Goal: Task Accomplishment & Management: Manage account settings

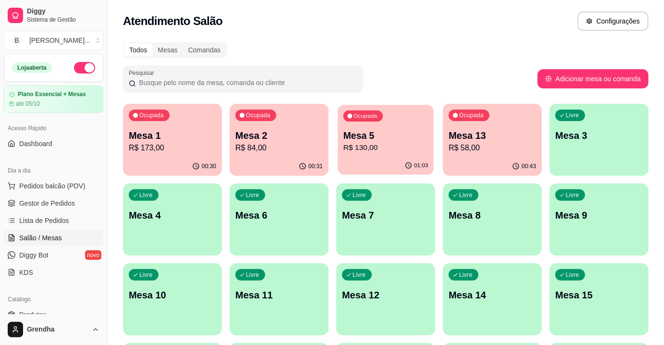
click at [372, 154] on div "Ocupada Mesa 5 R$ 130,00" at bounding box center [386, 131] width 96 height 52
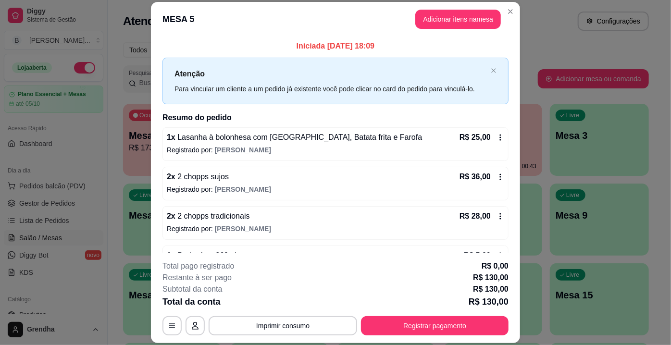
click at [513, 138] on div "**********" at bounding box center [335, 172] width 671 height 345
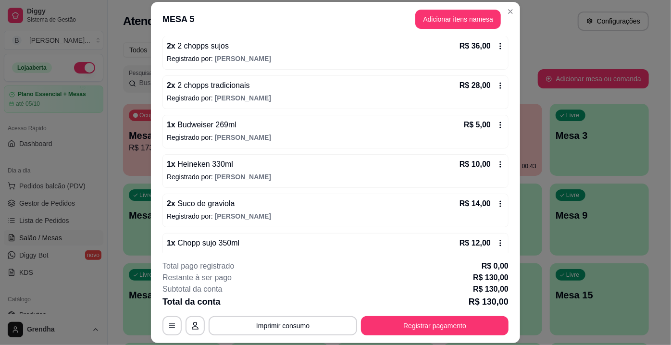
scroll to position [146, 0]
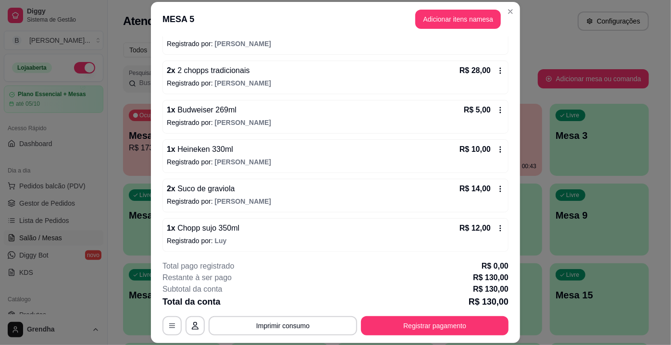
click at [209, 236] on p "Registrado por: Luy" at bounding box center [335, 241] width 337 height 10
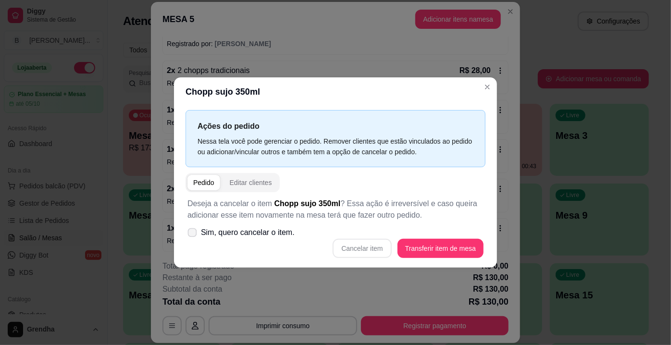
click at [194, 226] on label "Sim, quero cancelar o item." at bounding box center [240, 232] width 115 height 19
click at [193, 234] on input "Sim, quero cancelar o item." at bounding box center [190, 237] width 6 height 6
checkbox input "true"
click at [358, 253] on button "Cancelar item" at bounding box center [361, 248] width 57 height 19
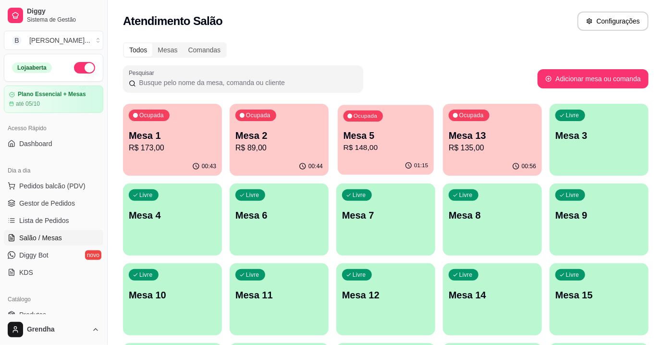
click at [350, 140] on p "Mesa 5" at bounding box center [385, 135] width 85 height 13
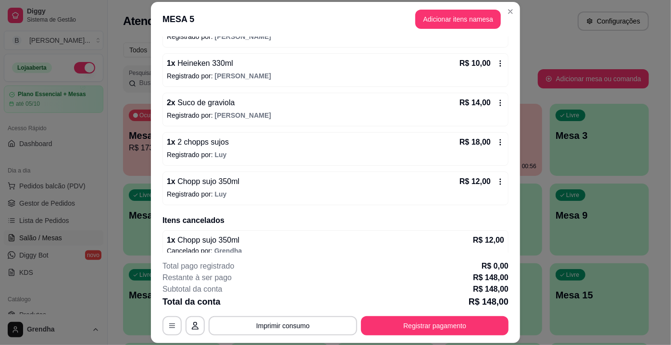
scroll to position [239, 0]
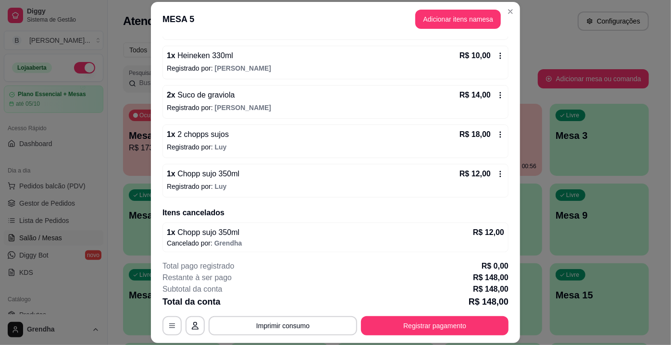
click at [496, 170] on icon at bounding box center [500, 174] width 8 height 8
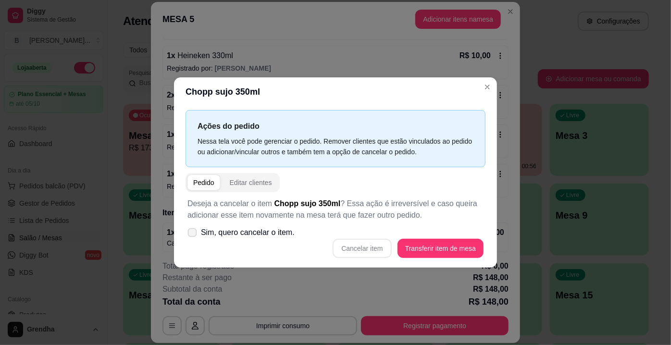
click at [191, 235] on icon at bounding box center [191, 232] width 7 height 5
click at [191, 235] on input "Sim, quero cancelar o item." at bounding box center [190, 237] width 6 height 6
checkbox input "true"
click at [361, 257] on button "Cancelar item" at bounding box center [361, 248] width 57 height 19
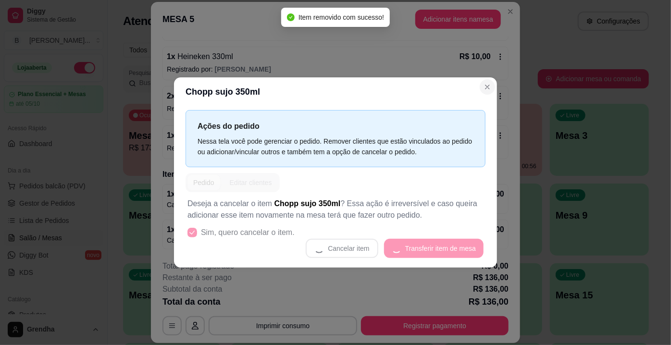
scroll to position [235, 0]
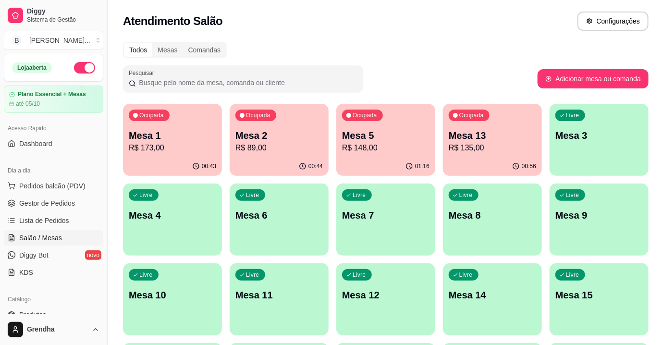
click at [505, 8] on div "Atendimento Salão Configurações" at bounding box center [386, 18] width 556 height 37
click at [377, 153] on p "R$ 148,00" at bounding box center [385, 147] width 85 height 11
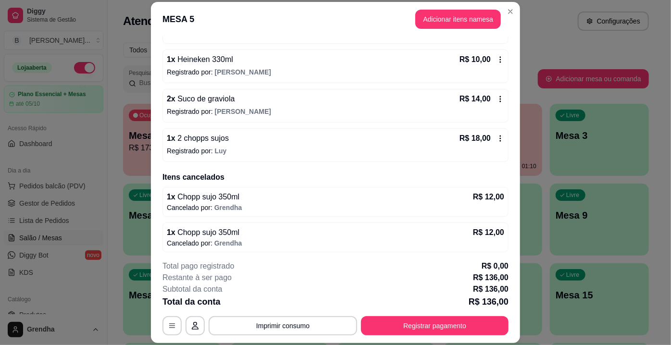
click at [496, 137] on icon at bounding box center [500, 138] width 8 height 8
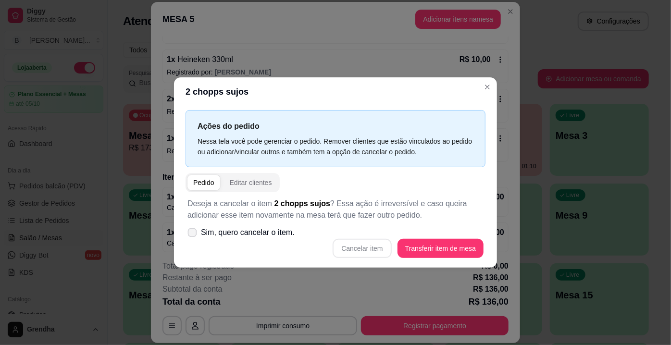
click at [187, 237] on label "Sim, quero cancelar o item." at bounding box center [240, 232] width 115 height 19
click at [187, 237] on input "Sim, quero cancelar o item." at bounding box center [190, 237] width 6 height 6
checkbox input "true"
click at [369, 246] on button "Cancelar item" at bounding box center [361, 248] width 57 height 19
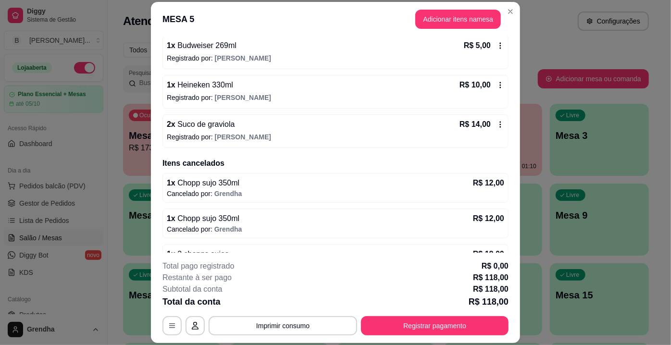
scroll to position [232, 0]
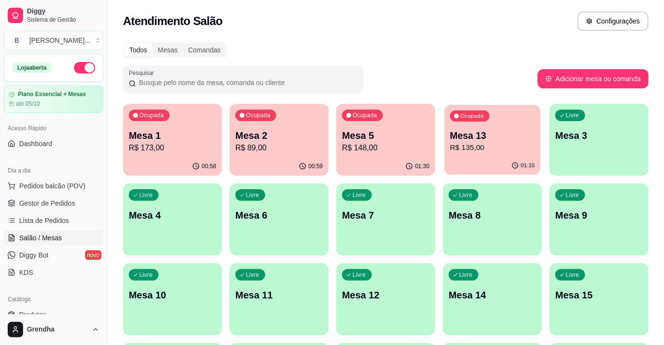
click at [510, 135] on p "Mesa 13" at bounding box center [492, 135] width 85 height 13
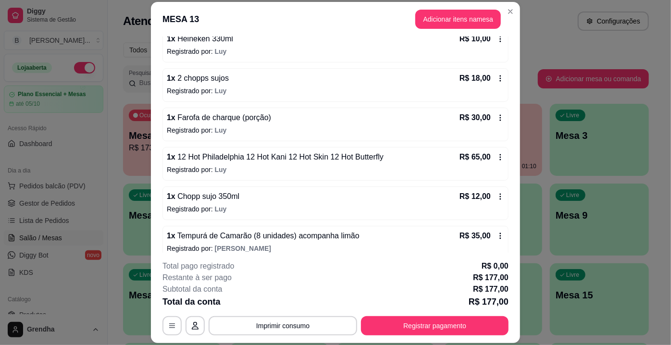
scroll to position [146, 0]
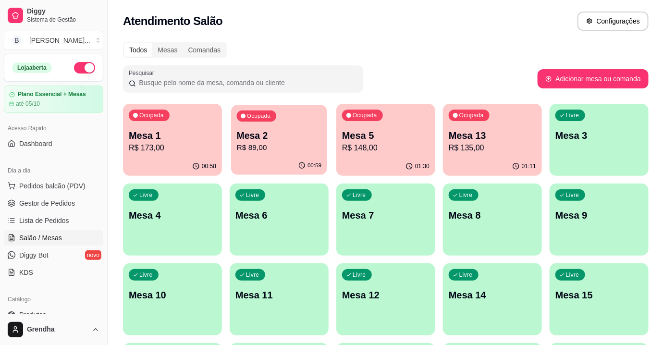
click at [268, 138] on p "Mesa 2" at bounding box center [279, 135] width 85 height 13
click at [199, 135] on p "Mesa 1" at bounding box center [172, 135] width 85 height 13
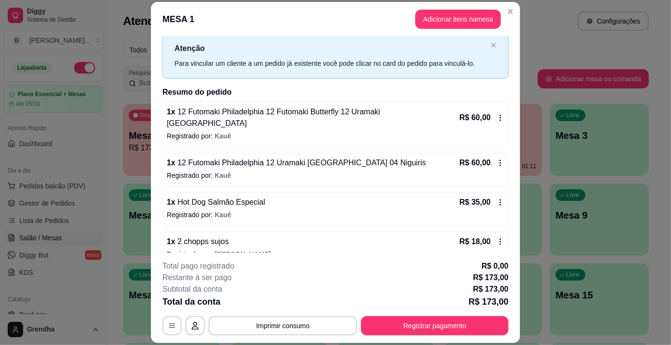
scroll to position [28, 0]
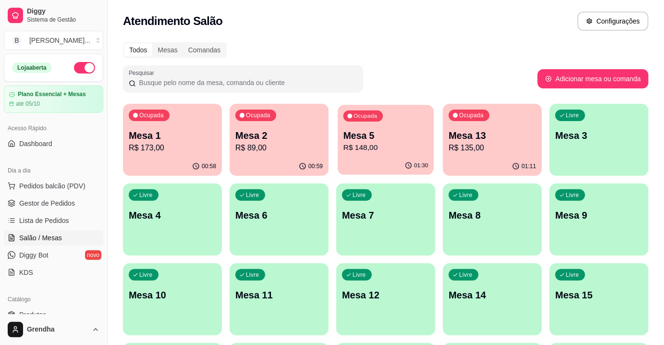
click at [424, 119] on div "Ocupada Mesa 5 R$ 148,00" at bounding box center [386, 131] width 96 height 52
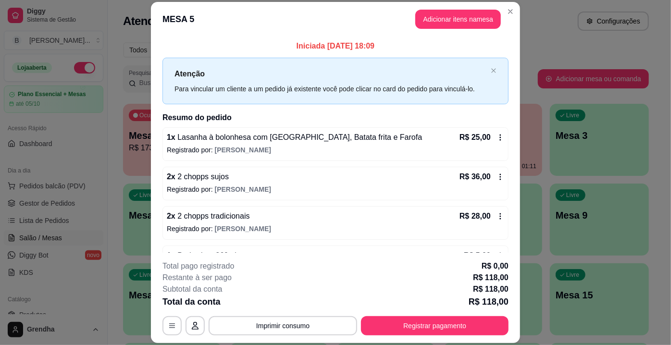
click at [494, 213] on div "2 x 2 chopps tradicionais R$ 28,00 Registrado por: [PERSON_NAME]" at bounding box center [335, 223] width 346 height 34
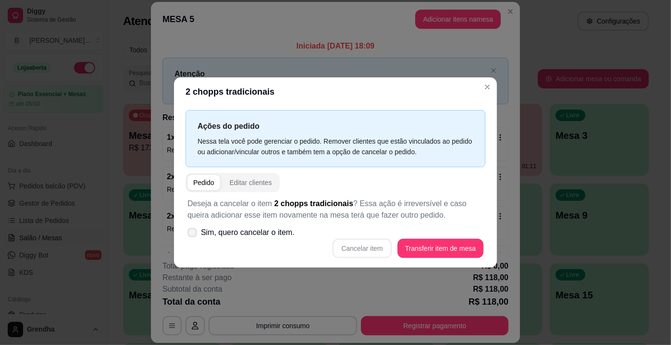
click at [186, 234] on label "Sim, quero cancelar o item." at bounding box center [240, 232] width 115 height 19
click at [187, 234] on input "Sim, quero cancelar o item." at bounding box center [190, 237] width 6 height 6
checkbox input "true"
click at [369, 248] on button "Cancelar item" at bounding box center [361, 248] width 59 height 19
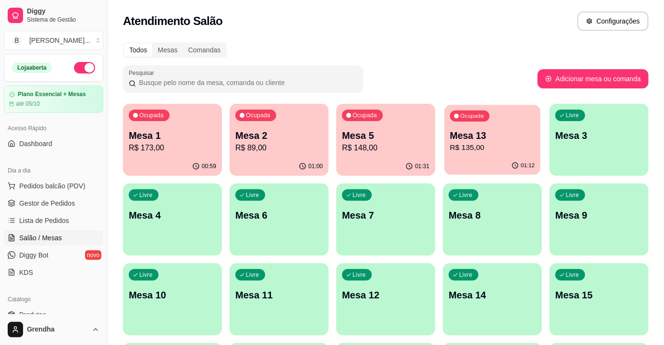
click at [477, 147] on p "R$ 135,00" at bounding box center [492, 147] width 85 height 11
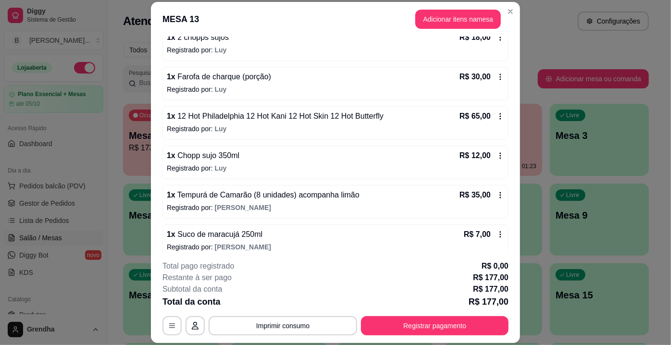
scroll to position [146, 0]
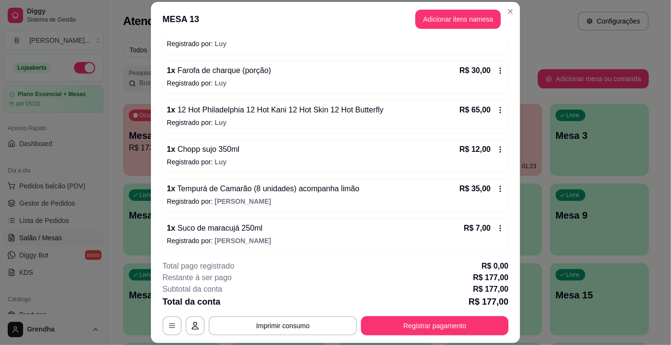
click at [215, 162] on span "Luy" at bounding box center [221, 162] width 12 height 8
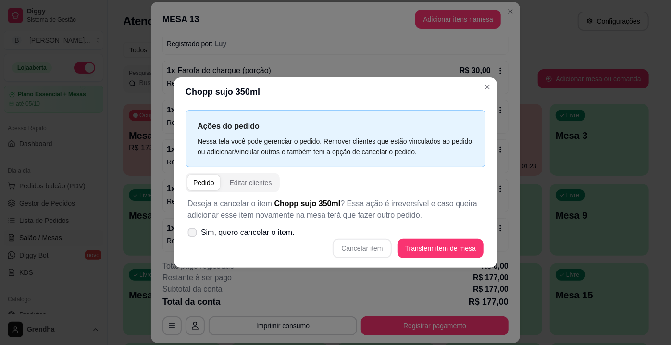
click at [191, 231] on icon at bounding box center [191, 232] width 7 height 5
click at [191, 234] on input "Sim, quero cancelar o item." at bounding box center [190, 237] width 6 height 6
click at [191, 231] on icon at bounding box center [191, 232] width 7 height 5
click at [191, 234] on input "Sim, quero cancelar o item." at bounding box center [190, 237] width 6 height 6
click at [191, 231] on icon at bounding box center [191, 232] width 7 height 5
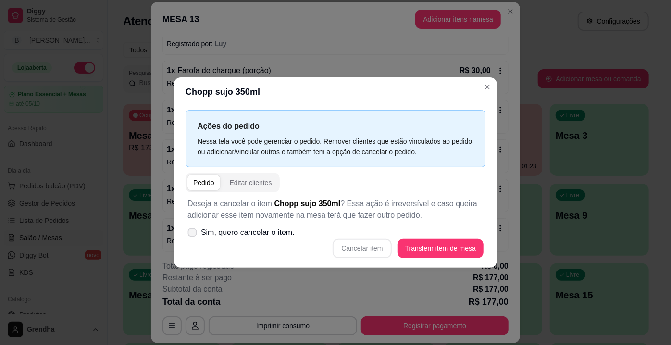
click at [191, 234] on input "Sim, quero cancelar o item." at bounding box center [190, 237] width 6 height 6
checkbox input "true"
click at [368, 244] on button "Cancelar item" at bounding box center [361, 248] width 59 height 19
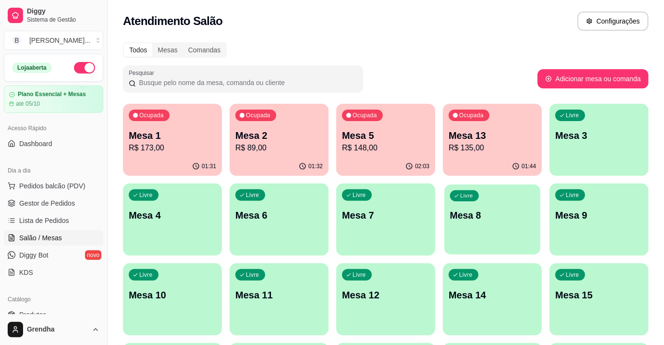
click at [516, 215] on p "Mesa 8" at bounding box center [492, 215] width 85 height 13
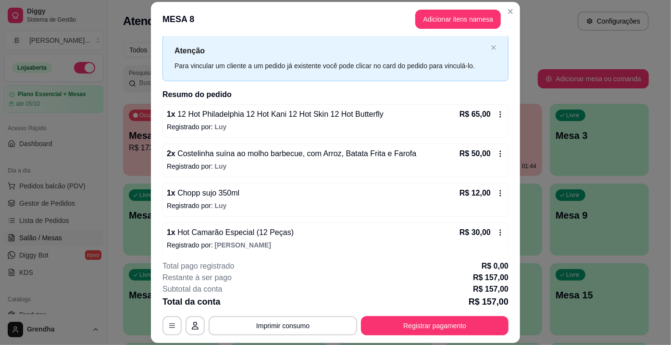
scroll to position [28, 0]
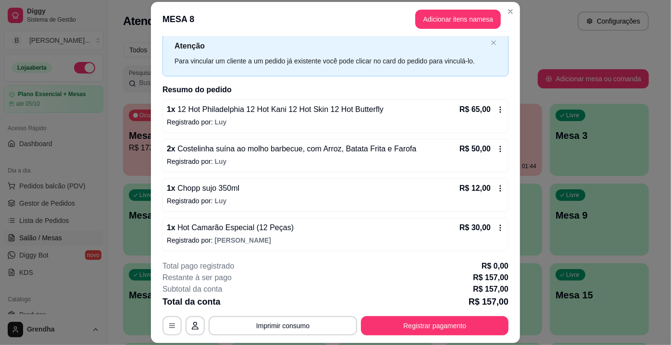
click at [496, 224] on icon at bounding box center [500, 228] width 8 height 8
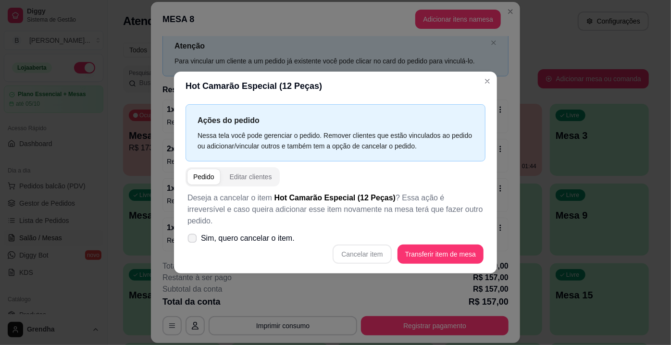
click at [190, 236] on span at bounding box center [192, 238] width 9 height 9
click at [190, 240] on input "Sim, quero cancelar o item." at bounding box center [190, 243] width 6 height 6
checkbox input "true"
click at [368, 255] on button "Cancelar item" at bounding box center [361, 254] width 57 height 19
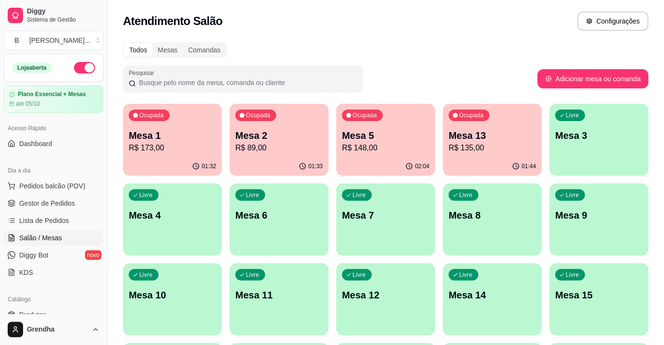
click at [406, 20] on div "Atendimento Salão Configurações" at bounding box center [385, 21] width 525 height 19
click at [196, 216] on p "Mesa 4" at bounding box center [172, 215] width 85 height 13
click at [185, 292] on p "Mesa 10" at bounding box center [172, 294] width 87 height 13
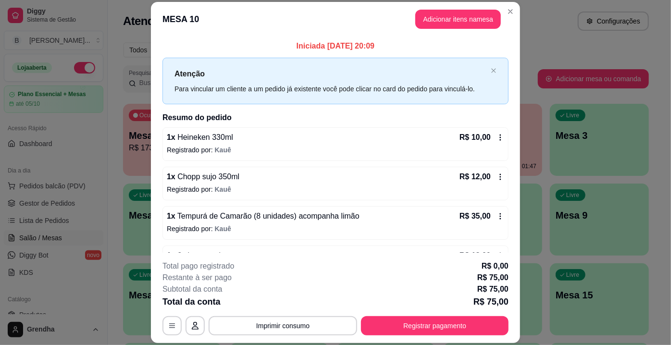
click at [496, 177] on icon at bounding box center [500, 177] width 8 height 8
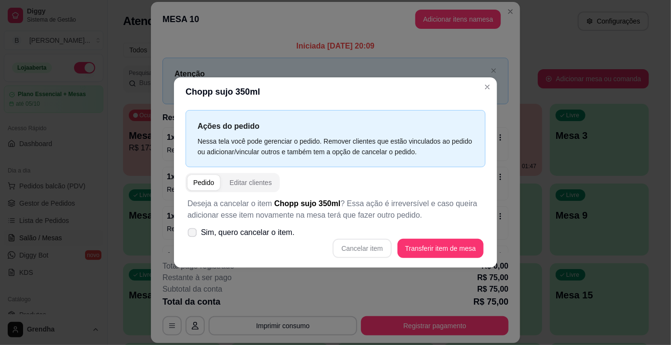
click at [192, 235] on icon at bounding box center [191, 232] width 7 height 5
click at [192, 235] on input "Sim, quero cancelar o item." at bounding box center [190, 237] width 6 height 6
checkbox input "true"
click at [360, 246] on button "Cancelar item" at bounding box center [361, 248] width 57 height 19
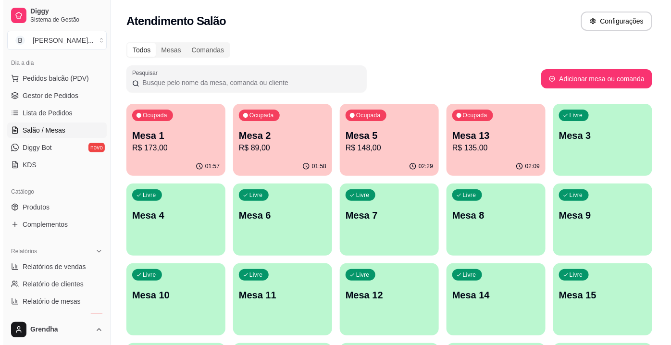
scroll to position [110, 0]
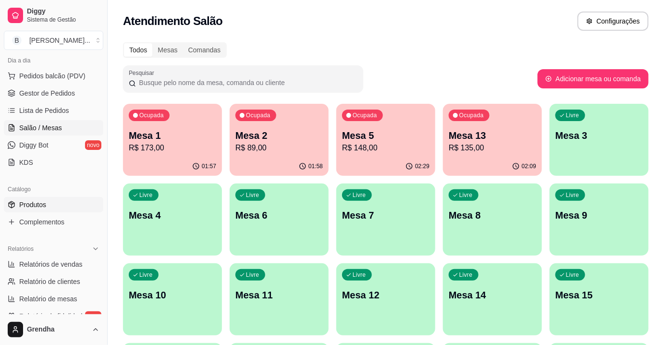
click at [41, 202] on span "Produtos" at bounding box center [32, 205] width 27 height 10
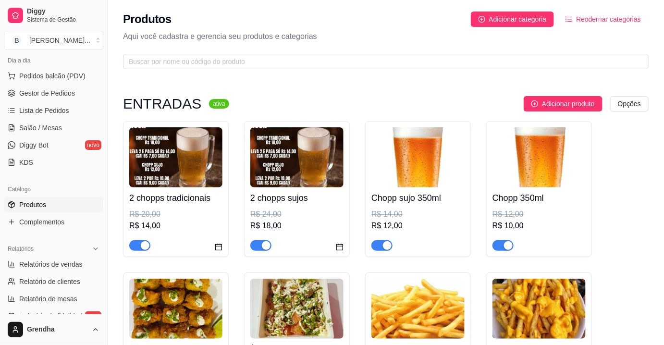
click at [140, 243] on button "button" at bounding box center [139, 245] width 21 height 11
click at [253, 246] on span "button" at bounding box center [260, 245] width 21 height 11
click at [271, 227] on div "R$ 18,00" at bounding box center [296, 226] width 93 height 12
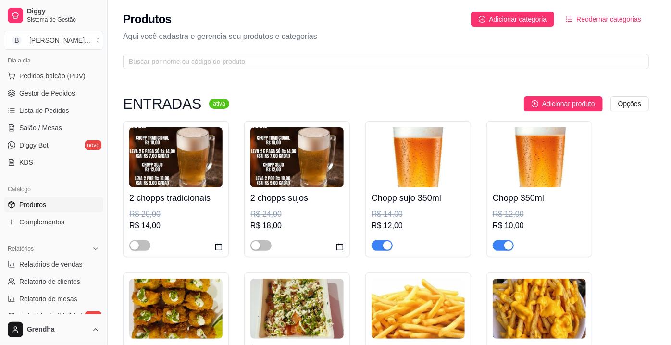
click at [271, 227] on div "Nome do produto 2 chopps sujos Código do produto (PDV) Descrição do produto 0 /…" at bounding box center [282, 206] width 363 height 219
